Goal: Information Seeking & Learning: Learn about a topic

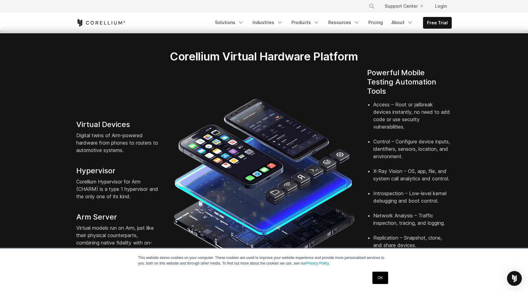
scroll to position [110, 0]
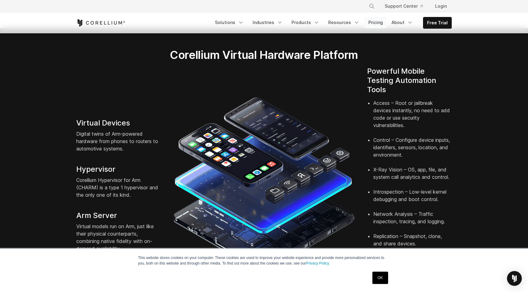
click at [376, 22] on link "Pricing" at bounding box center [375, 22] width 22 height 11
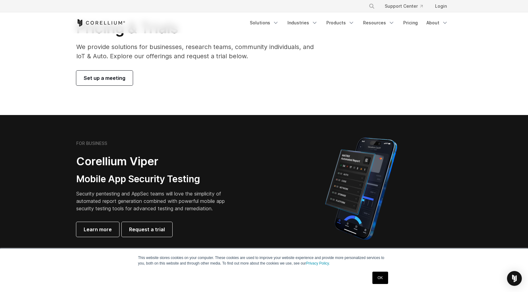
scroll to position [45, 0]
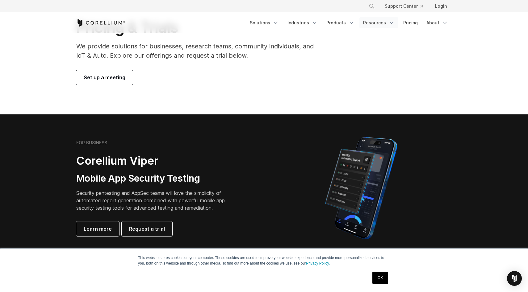
click at [390, 21] on icon "Navigation Menu" at bounding box center [391, 23] width 6 height 6
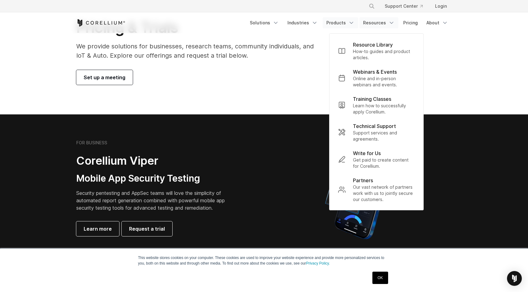
click at [350, 21] on icon "Navigation Menu" at bounding box center [351, 23] width 6 height 6
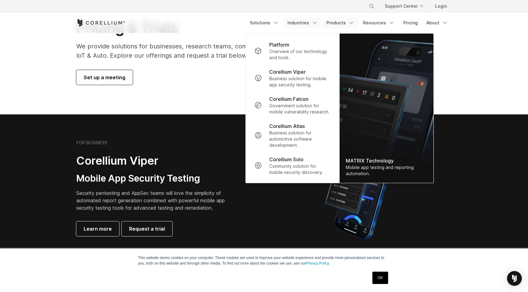
click at [314, 21] on icon "Navigation Menu" at bounding box center [314, 23] width 6 height 6
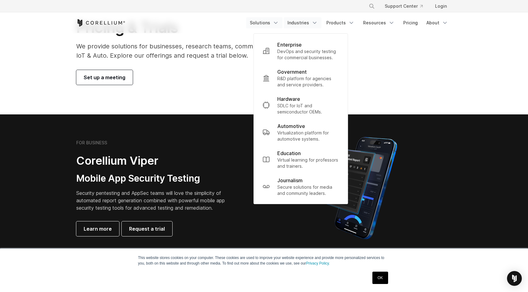
click at [277, 23] on icon "Navigation Menu" at bounding box center [275, 23] width 6 height 6
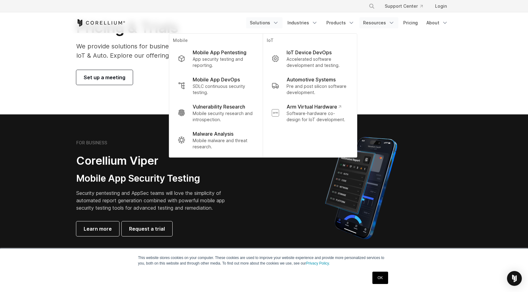
click at [391, 22] on icon "Navigation Menu" at bounding box center [391, 23] width 6 height 6
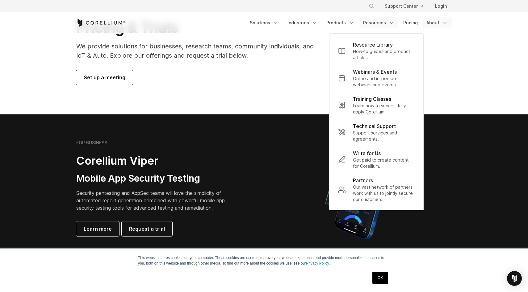
click at [443, 22] on icon "Navigation Menu" at bounding box center [445, 23] width 6 height 6
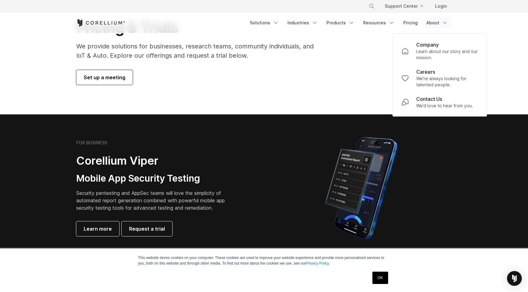
drag, startPoint x: 474, startPoint y: 25, endPoint x: 466, endPoint y: 25, distance: 8.0
click at [474, 25] on header "× Search our site... Support Center Login" at bounding box center [264, 16] width 528 height 33
